Goal: Information Seeking & Learning: Learn about a topic

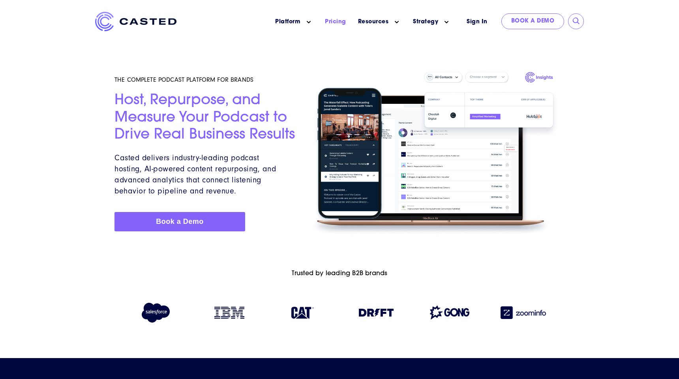
click at [330, 21] on link "Pricing" at bounding box center [335, 22] width 21 height 8
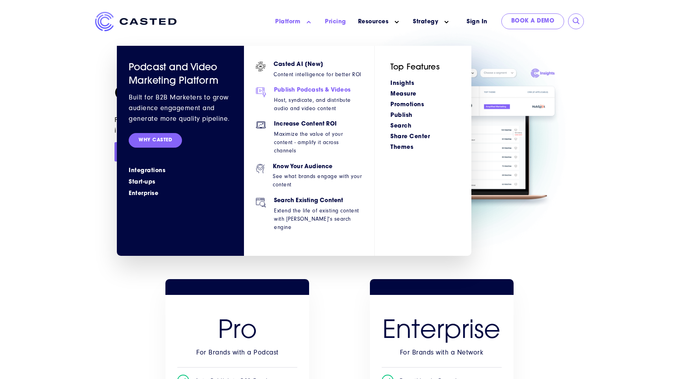
click at [298, 92] on h6 "Publish Podcasts & Videos" at bounding box center [318, 90] width 88 height 7
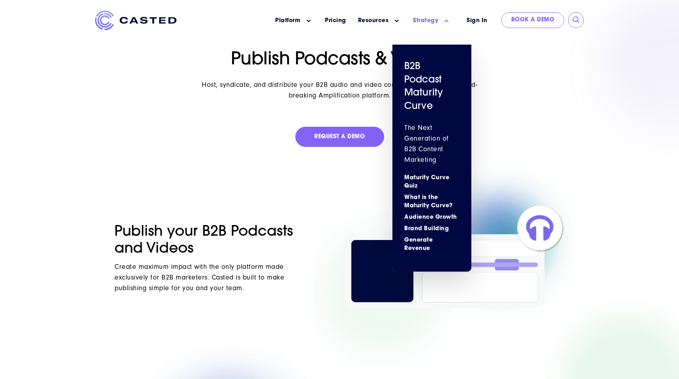
click at [432, 25] on li "Strategy Show submenu for Strategy B2B Podcast Maturity Curve The Next Generati…" at bounding box center [432, 21] width 50 height 20
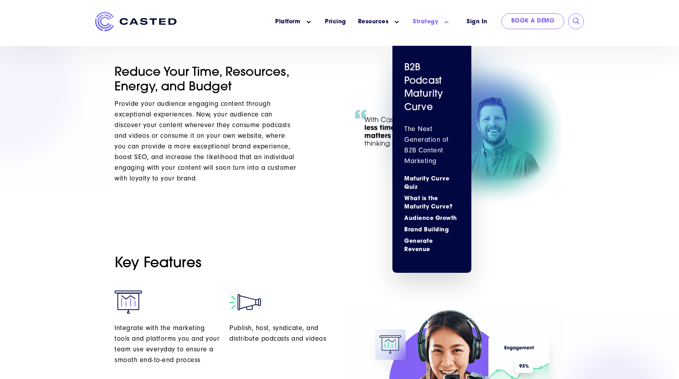
scroll to position [523, 0]
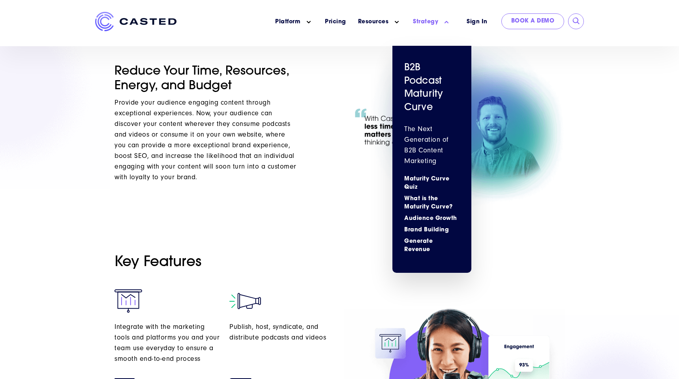
click at [426, 20] on link "Strategy" at bounding box center [425, 22] width 25 height 8
